Goal: Navigation & Orientation: Find specific page/section

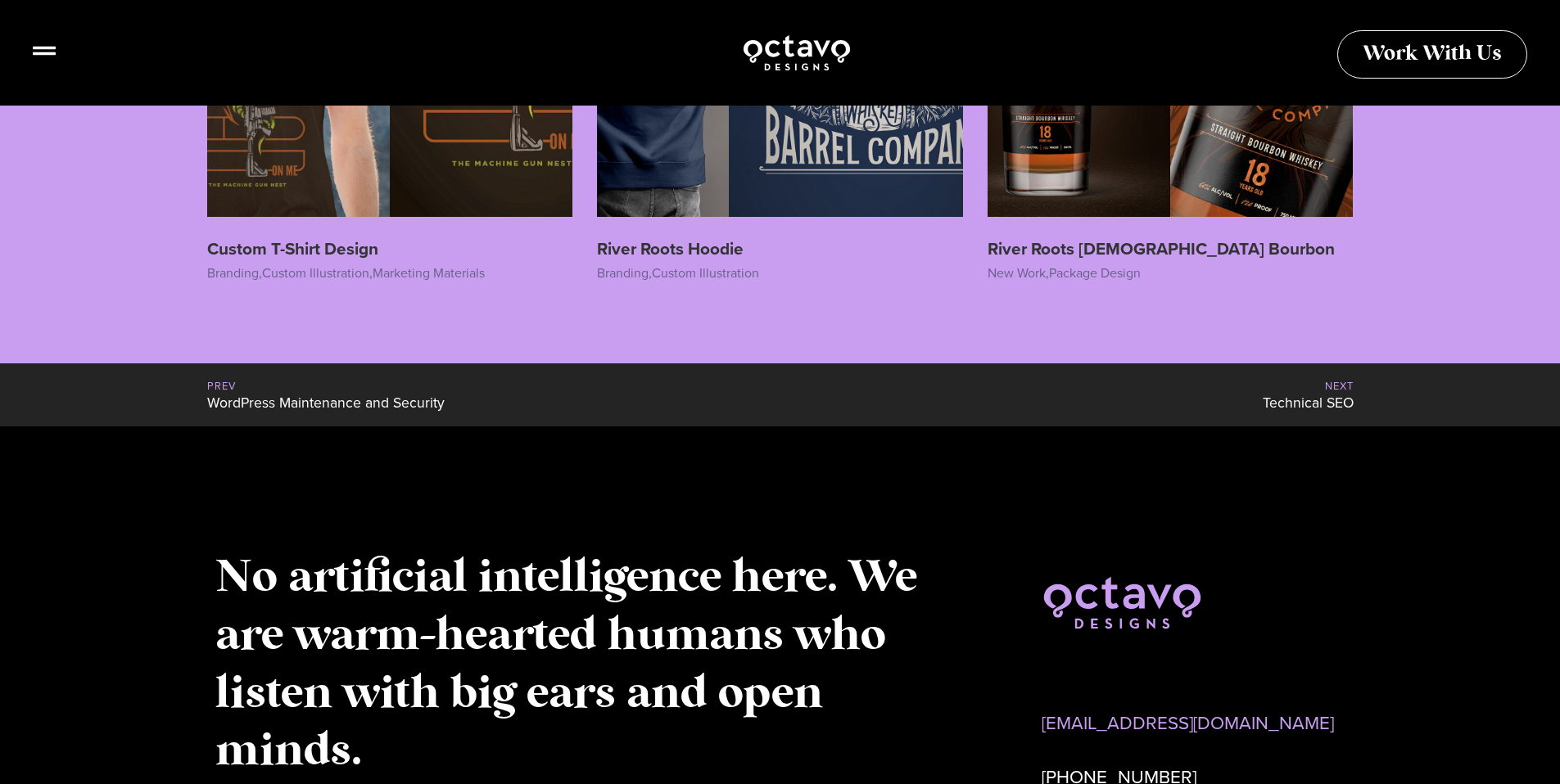
scroll to position [3472, 0]
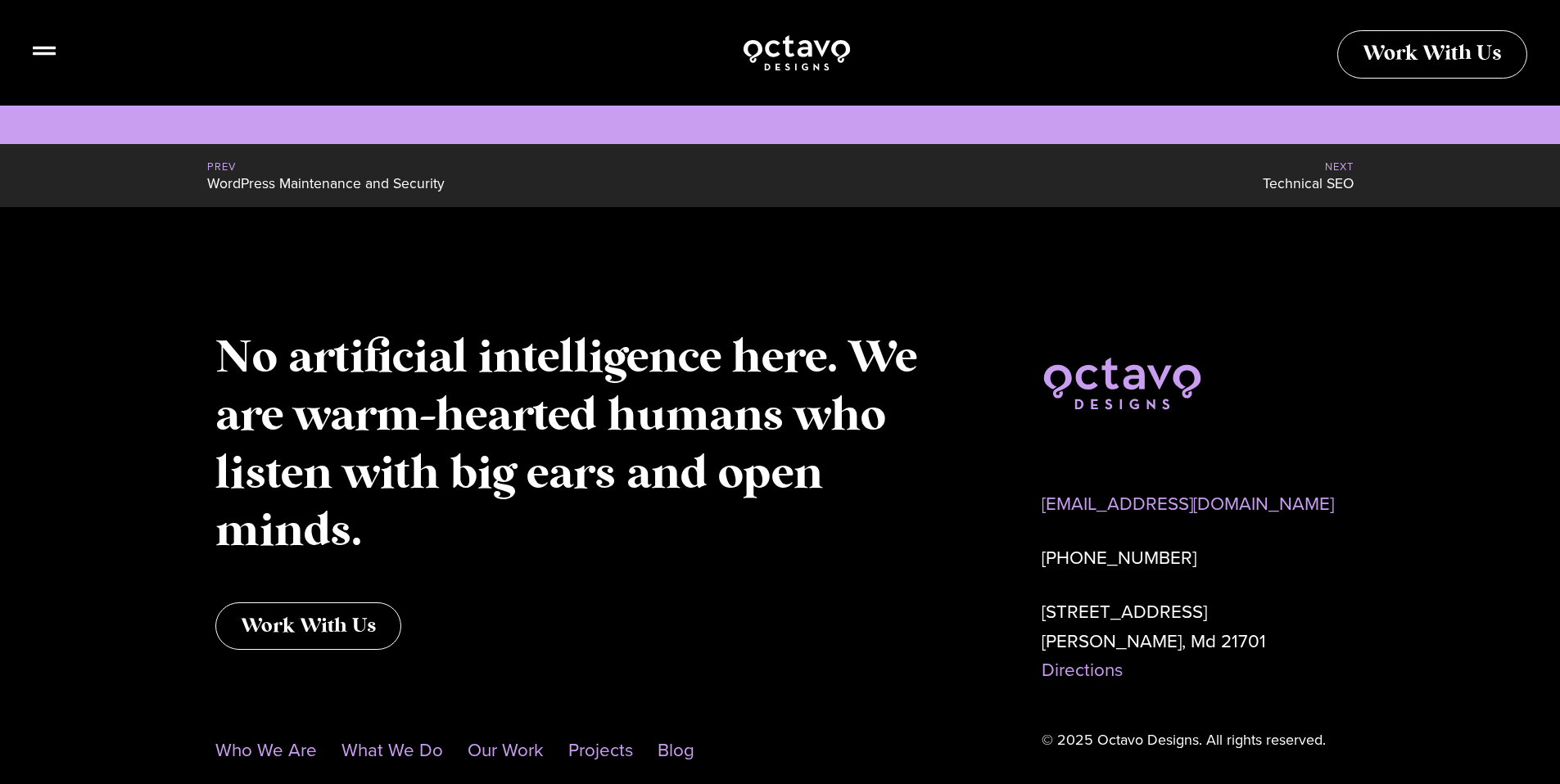
click at [24, 353] on footer "No artificial intelligence here. We are warm-hearted humans who listen with big…" at bounding box center [780, 550] width 1560 height 685
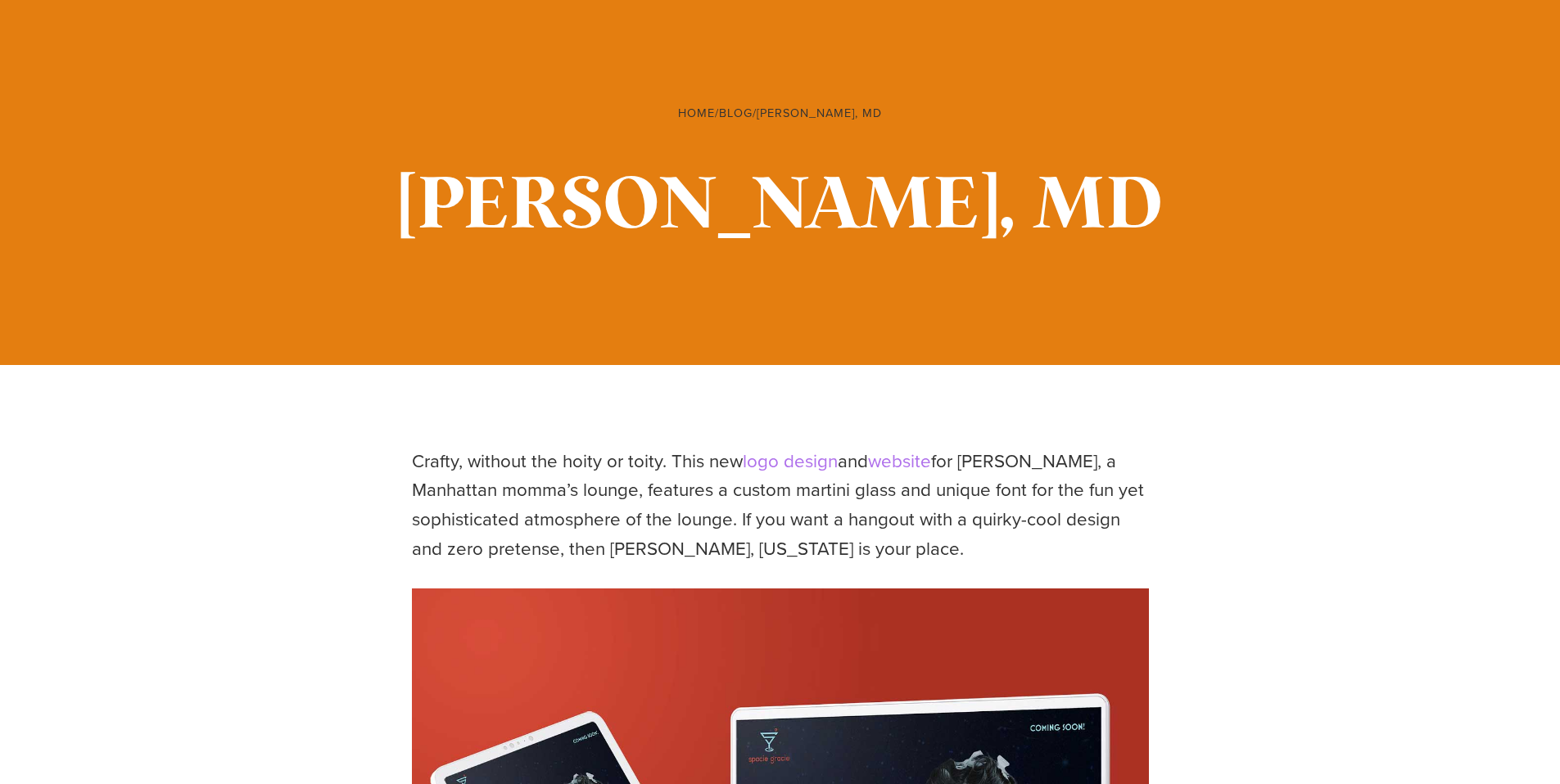
scroll to position [0, 0]
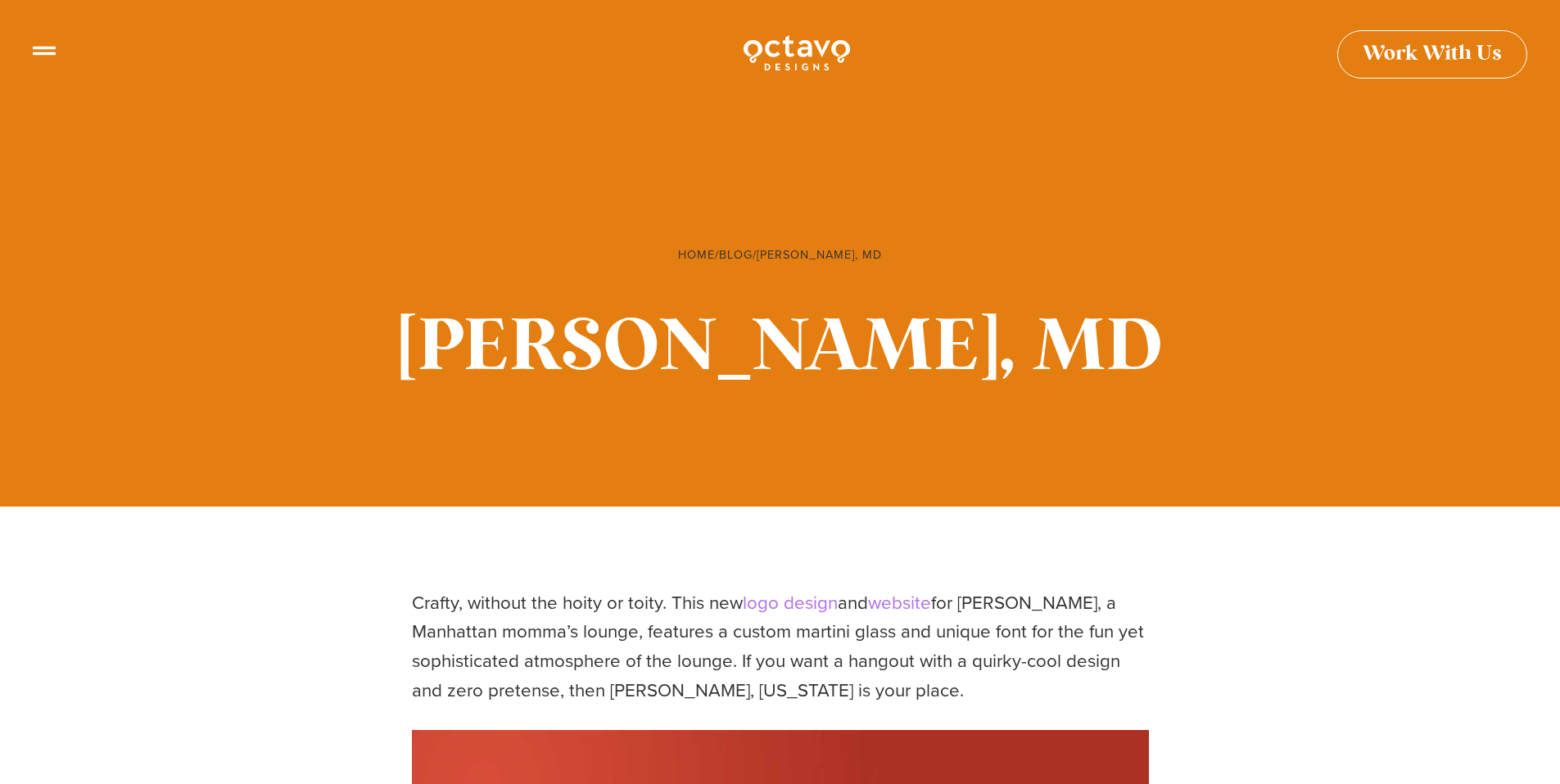
click at [804, 56] on img at bounding box center [797, 52] width 110 height 40
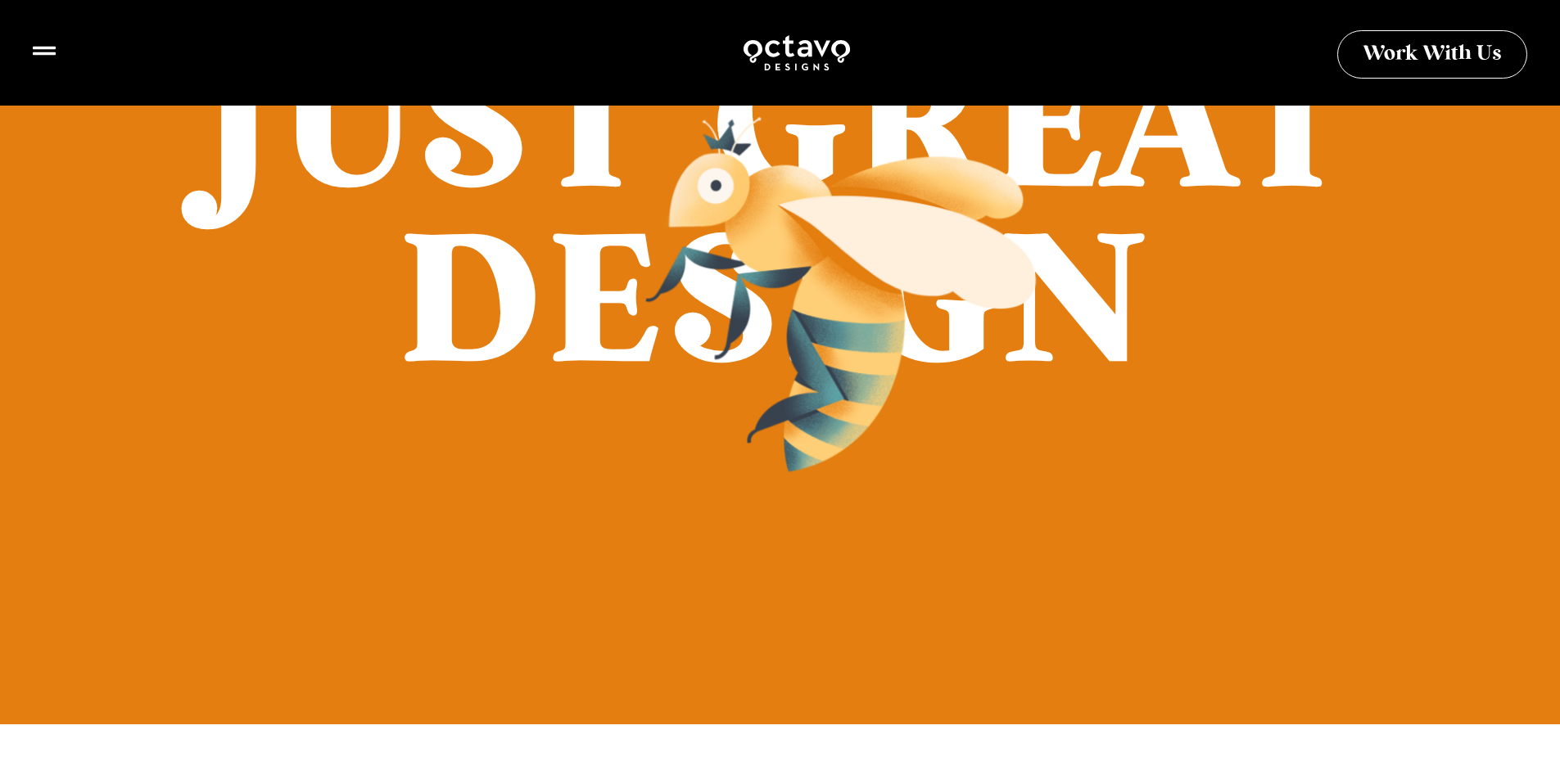
scroll to position [1746, 0]
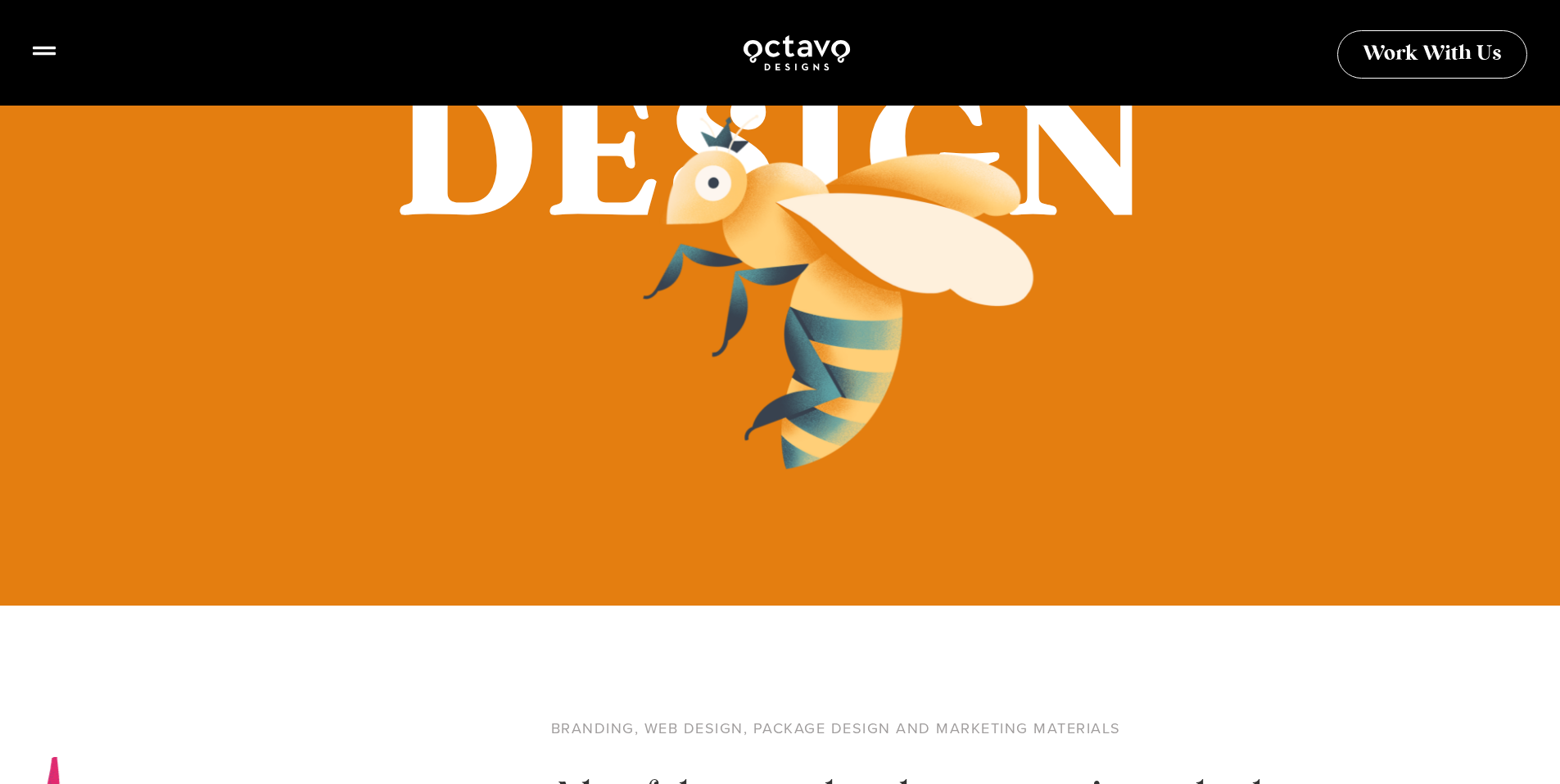
click at [900, 478] on img at bounding box center [836, 292] width 409 height 377
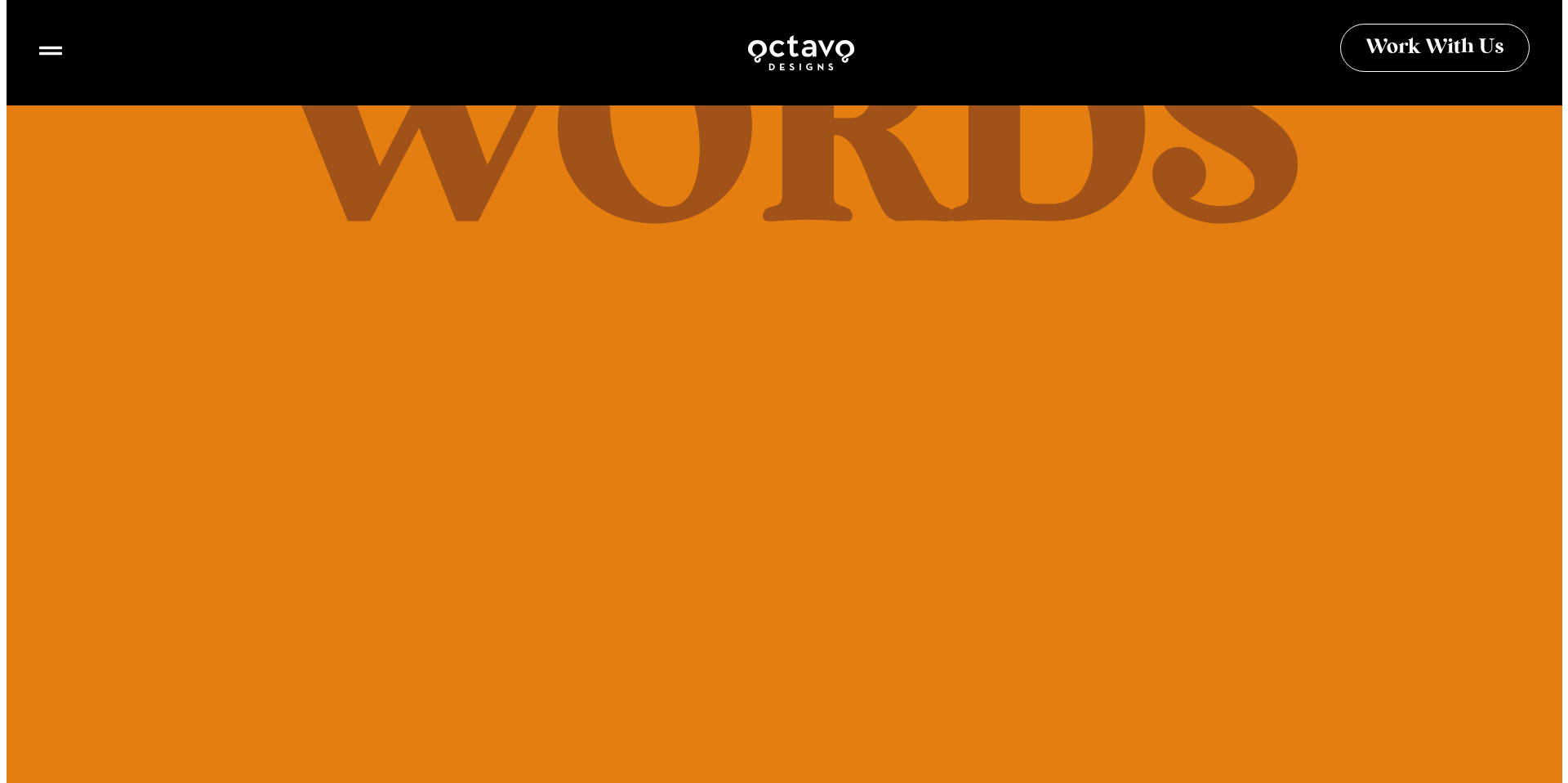
scroll to position [0, 0]
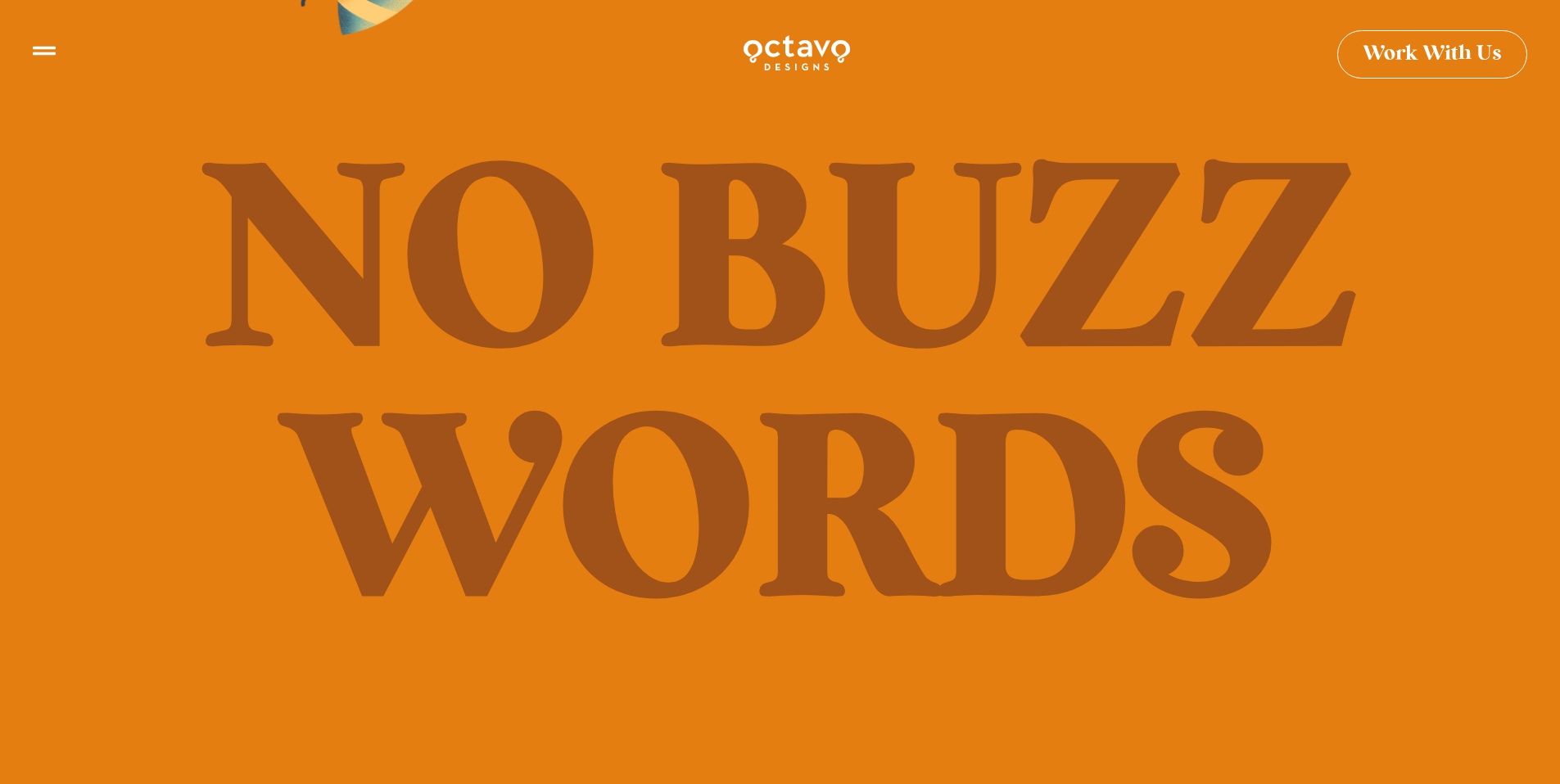
click at [55, 65] on div at bounding box center [44, 55] width 23 height 32
click at [50, 55] on icon at bounding box center [44, 44] width 23 height 23
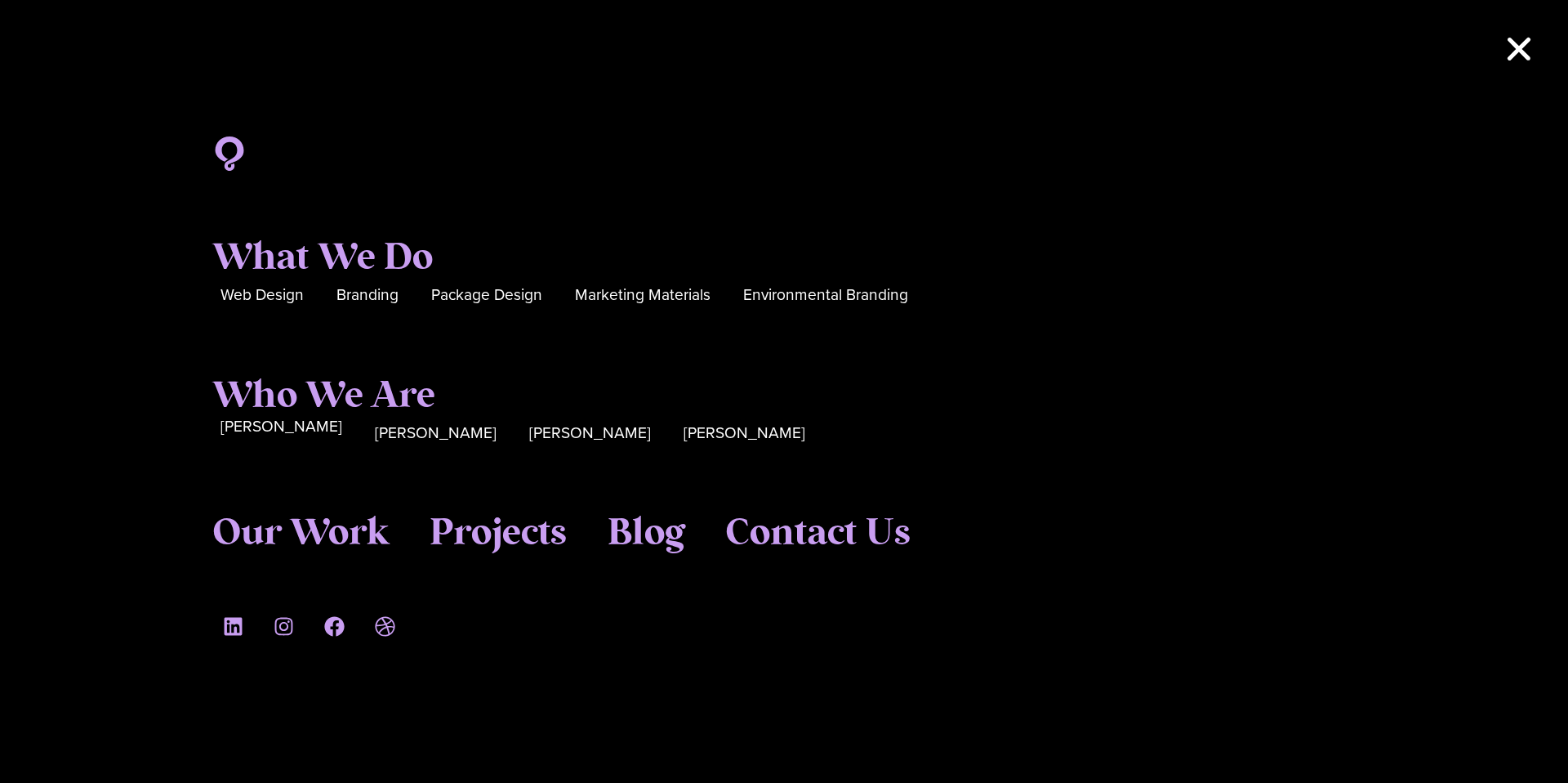
click at [254, 430] on span "[PERSON_NAME]" at bounding box center [281, 427] width 121 height 26
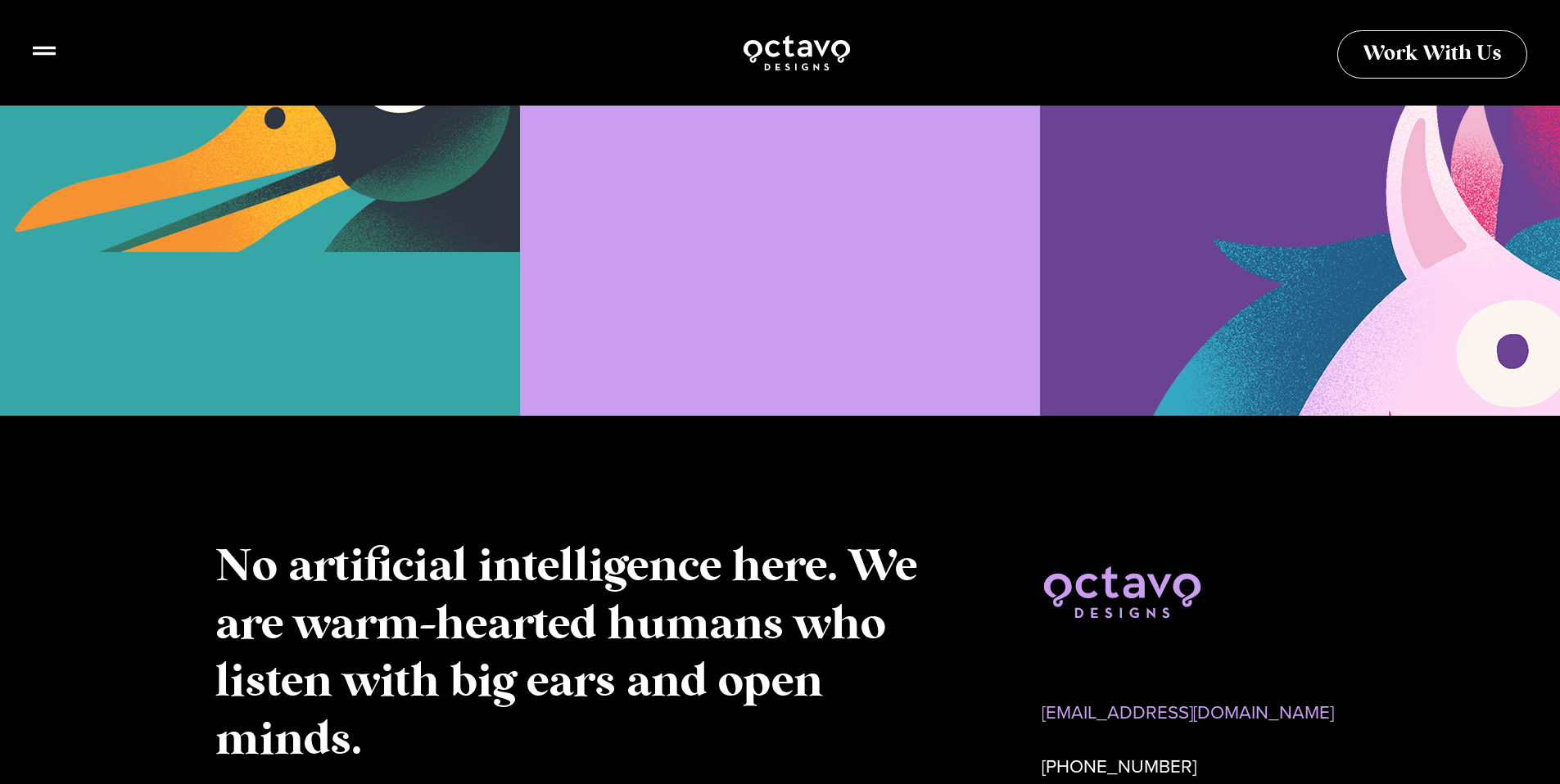
scroll to position [2295, 0]
